Goal: Information Seeking & Learning: Find specific fact

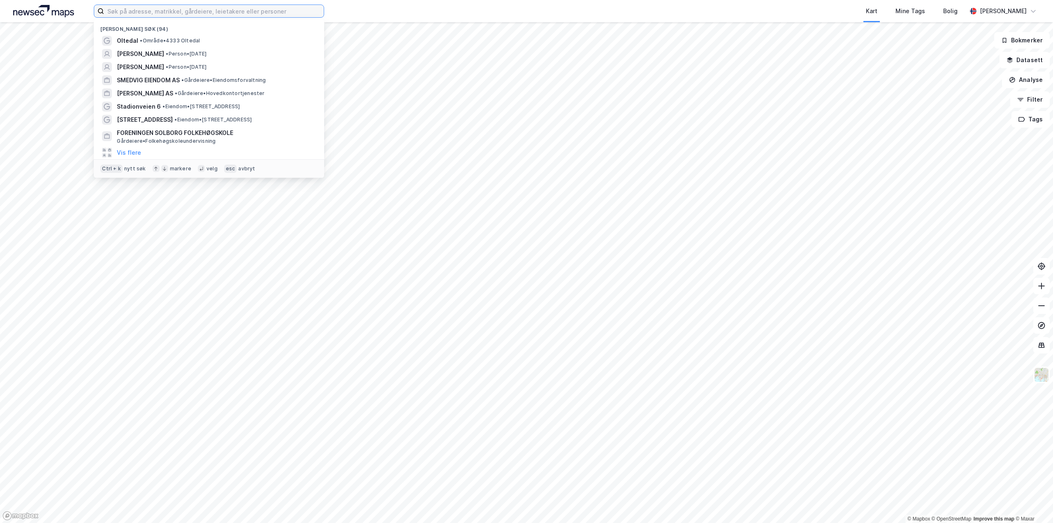
click at [130, 12] on input at bounding box center [214, 11] width 220 height 12
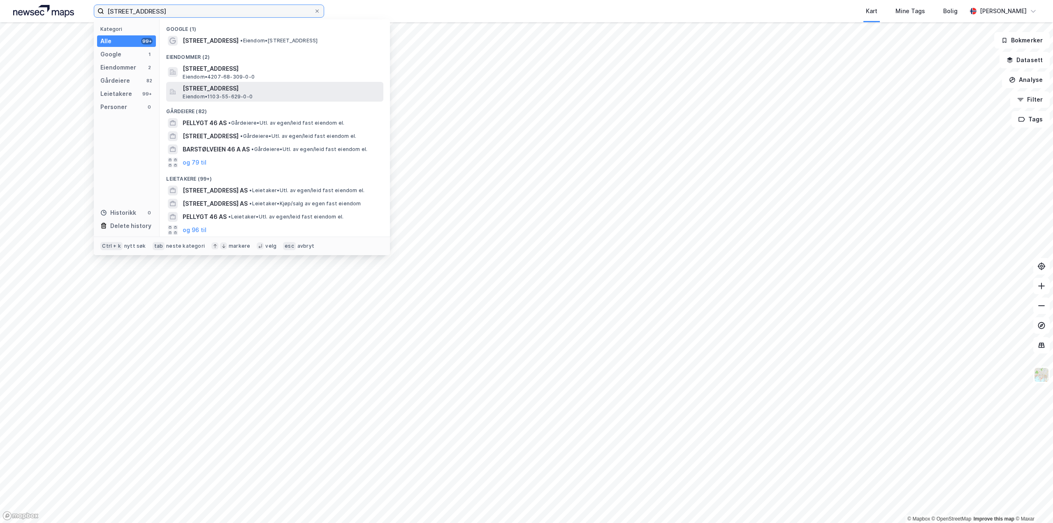
type input "[STREET_ADDRESS]"
click at [212, 88] on span "[STREET_ADDRESS]" at bounding box center [282, 89] width 198 height 10
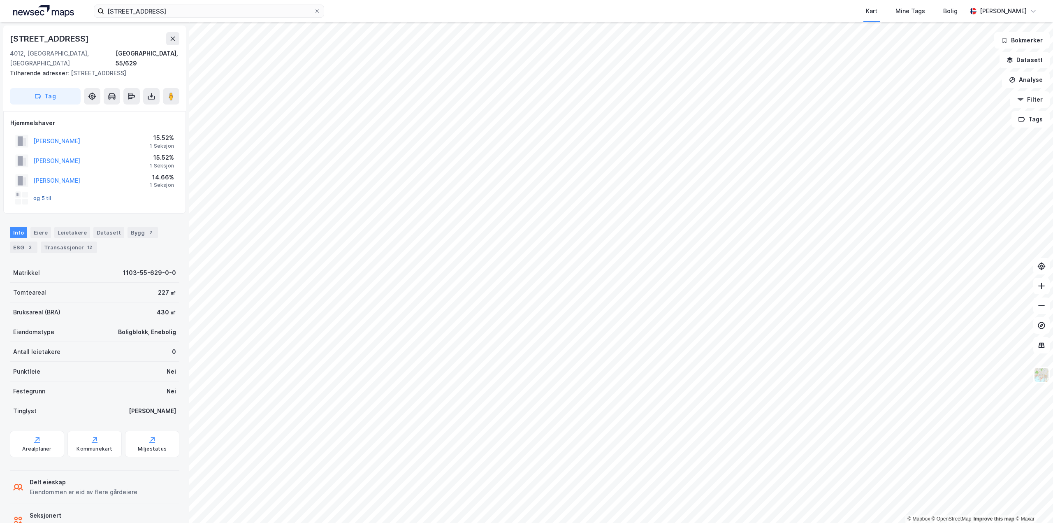
click at [0, 0] on button "og 5 til" at bounding box center [0, 0] width 0 height 0
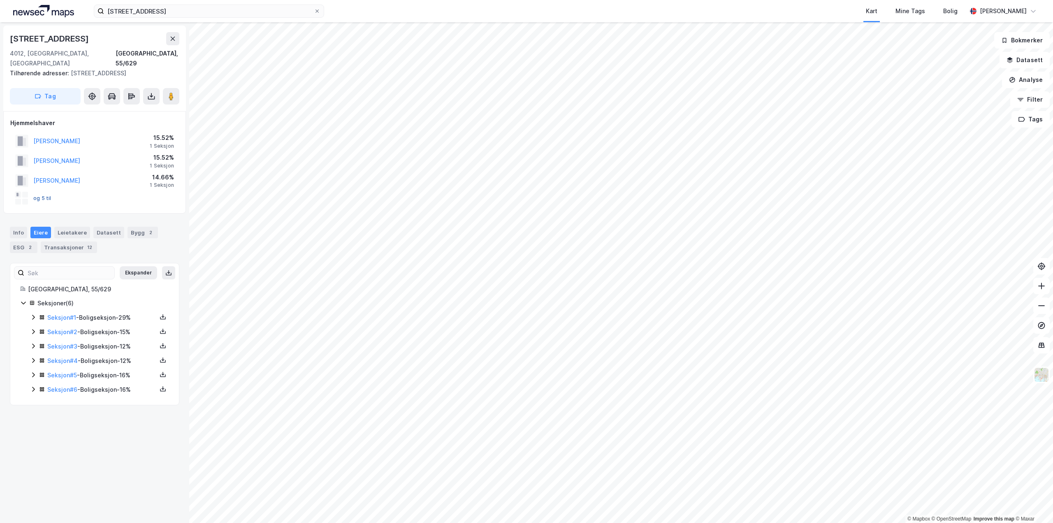
click at [0, 0] on button "og 5 til" at bounding box center [0, 0] width 0 height 0
click at [551, 294] on div "© Mapbox © OpenStreetMap Improve this map © [GEOGRAPHIC_DATA][STREET_ADDRESS] T…" at bounding box center [526, 272] width 1053 height 501
click at [174, 92] on icon at bounding box center [171, 96] width 8 height 8
